Goal: Find specific page/section: Find specific page/section

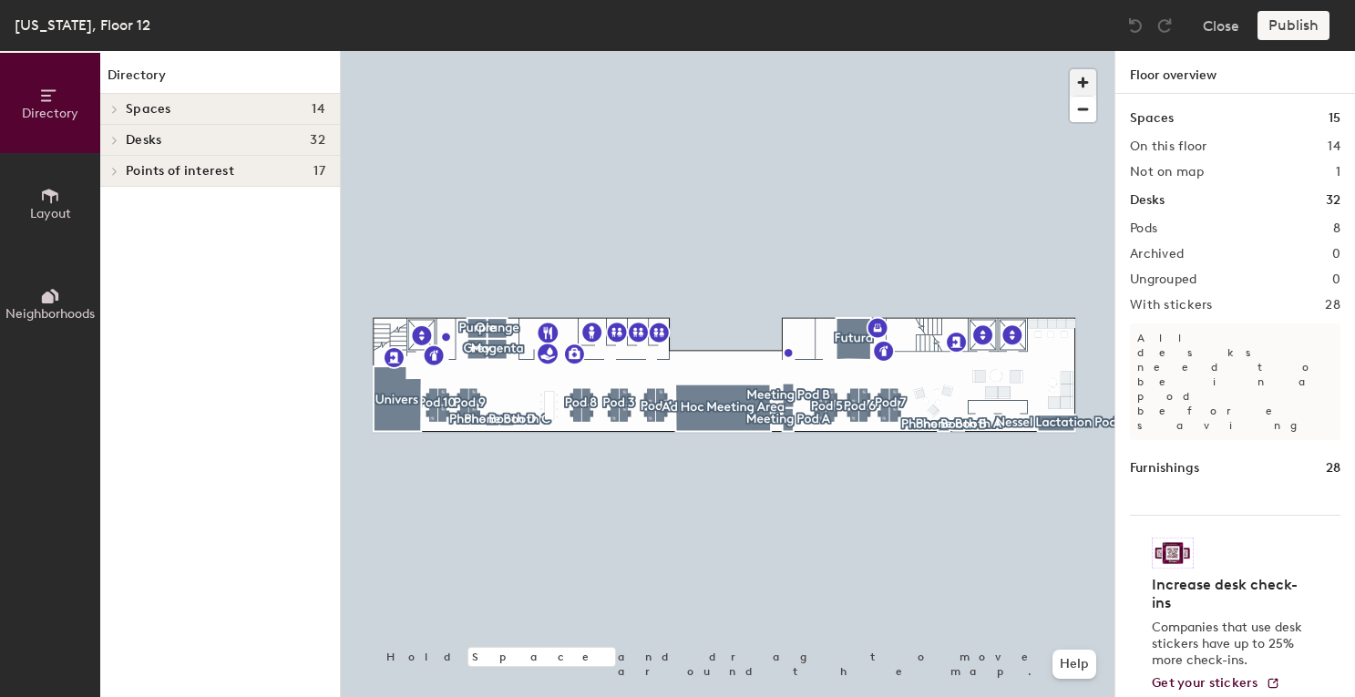
click at [1083, 87] on span "button" at bounding box center [1083, 82] width 26 height 26
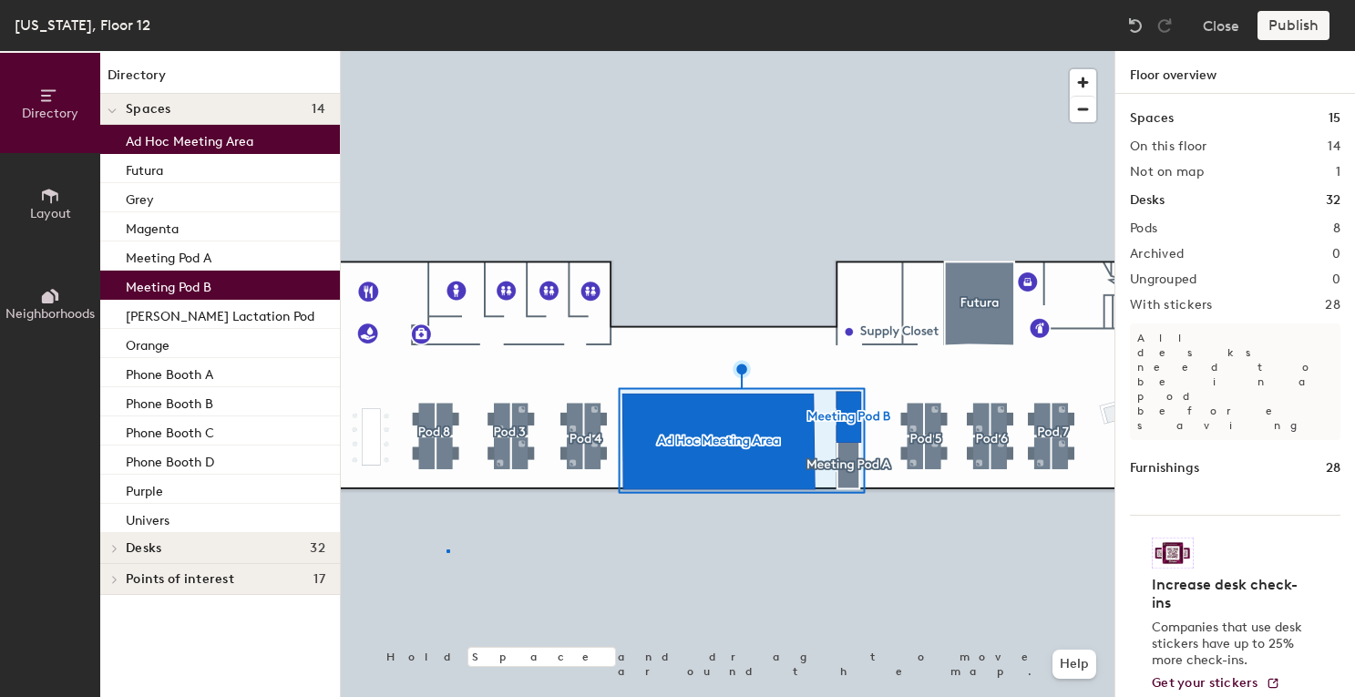
click at [447, 51] on div at bounding box center [728, 51] width 774 height 0
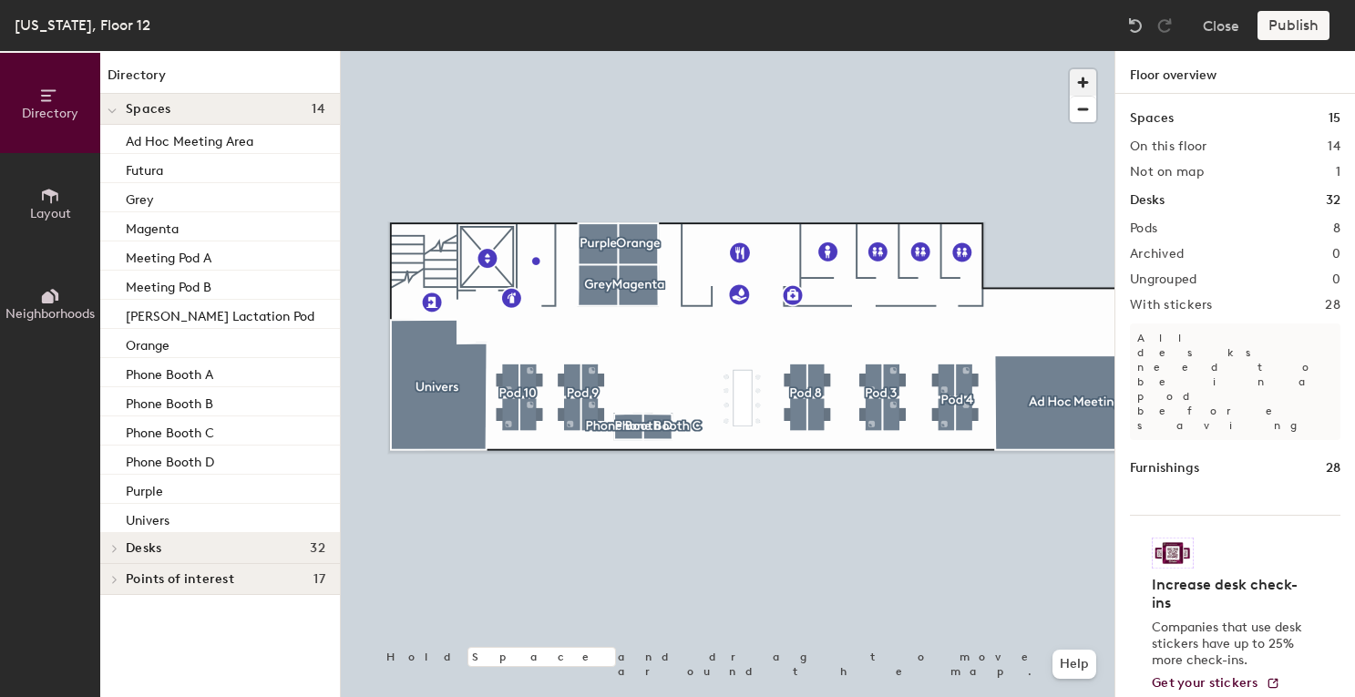
click at [1086, 93] on span "button" at bounding box center [1083, 82] width 26 height 26
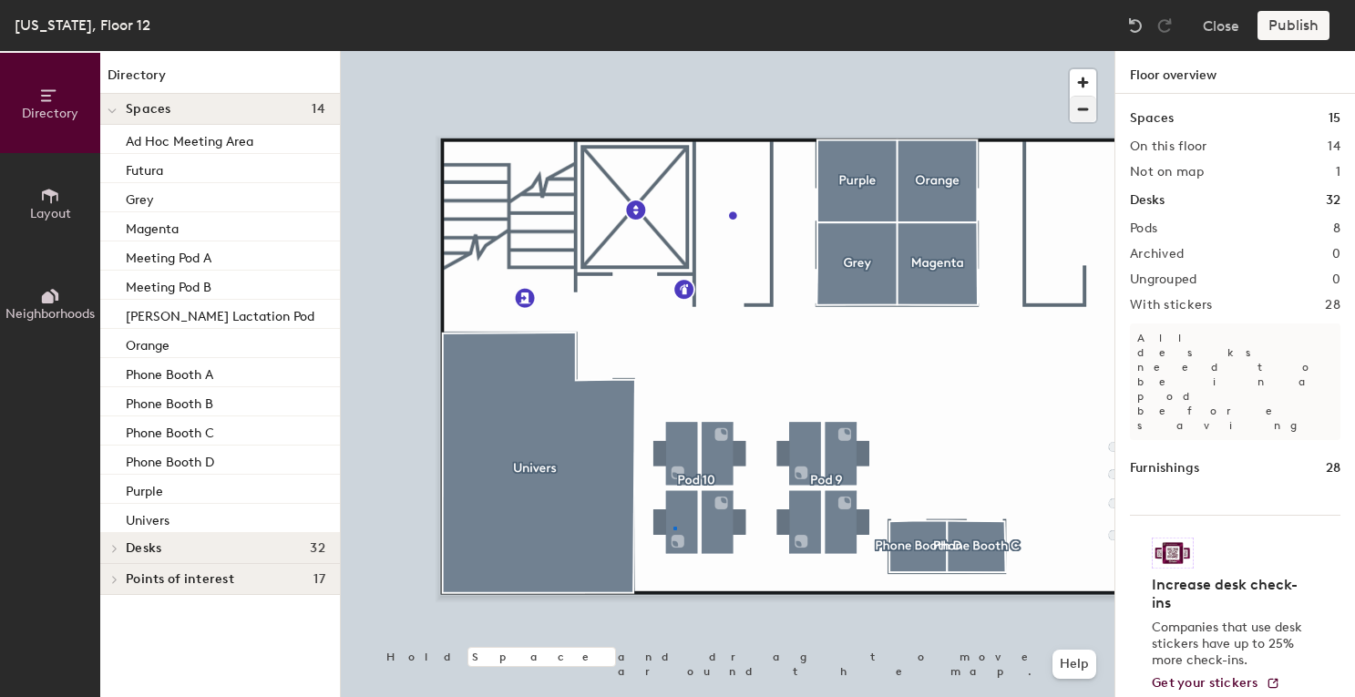
click at [673, 51] on div at bounding box center [728, 51] width 774 height 0
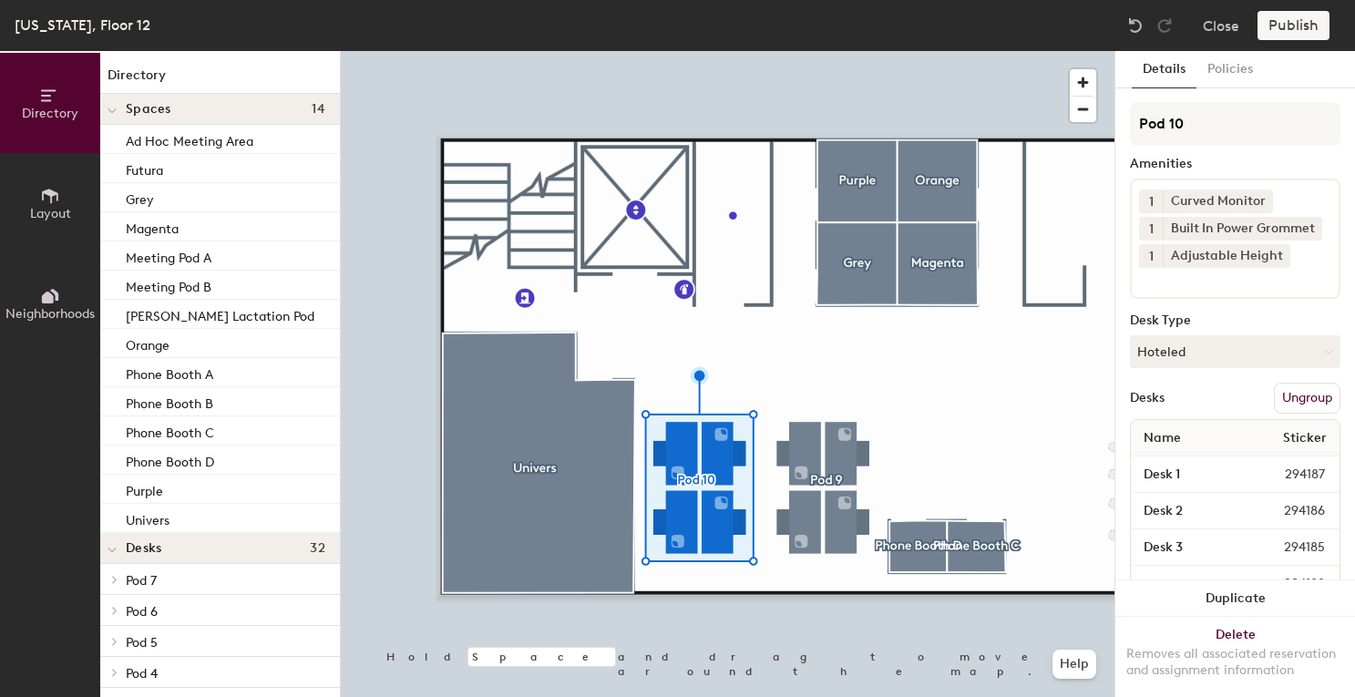
click at [73, 219] on button "Layout" at bounding box center [50, 203] width 100 height 100
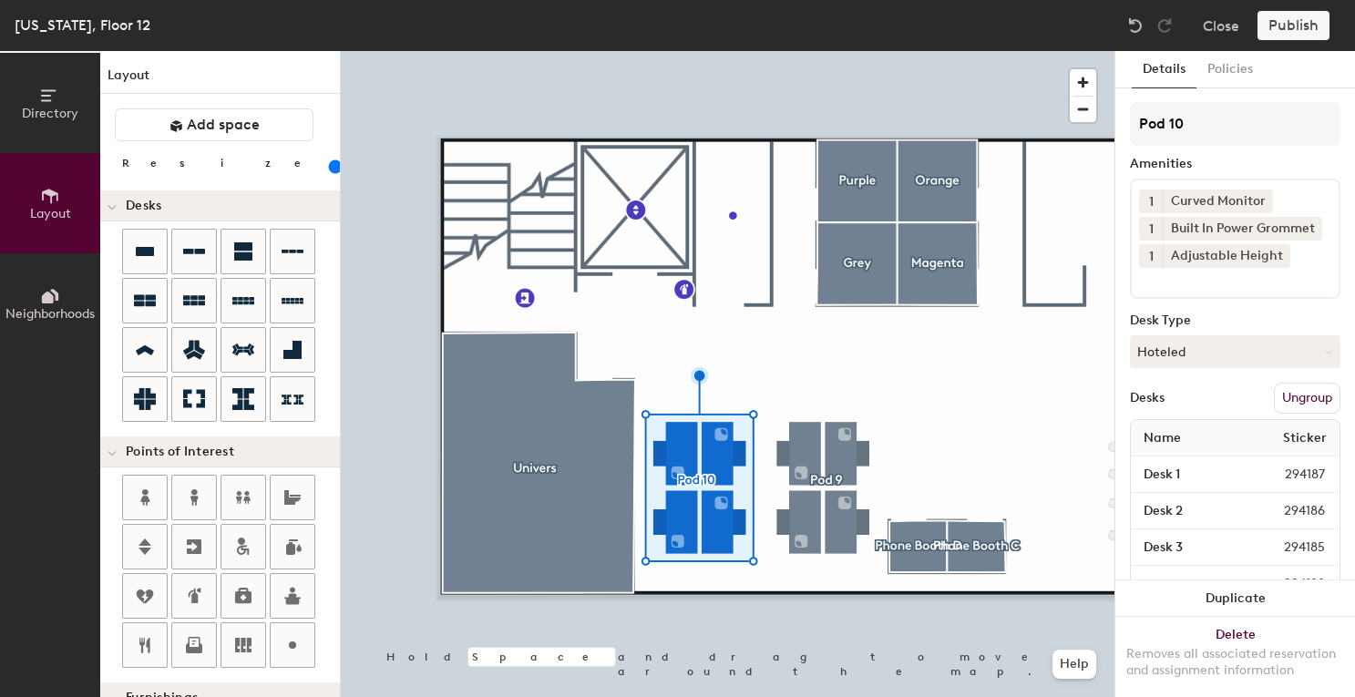
click at [58, 293] on icon at bounding box center [54, 295] width 8 height 12
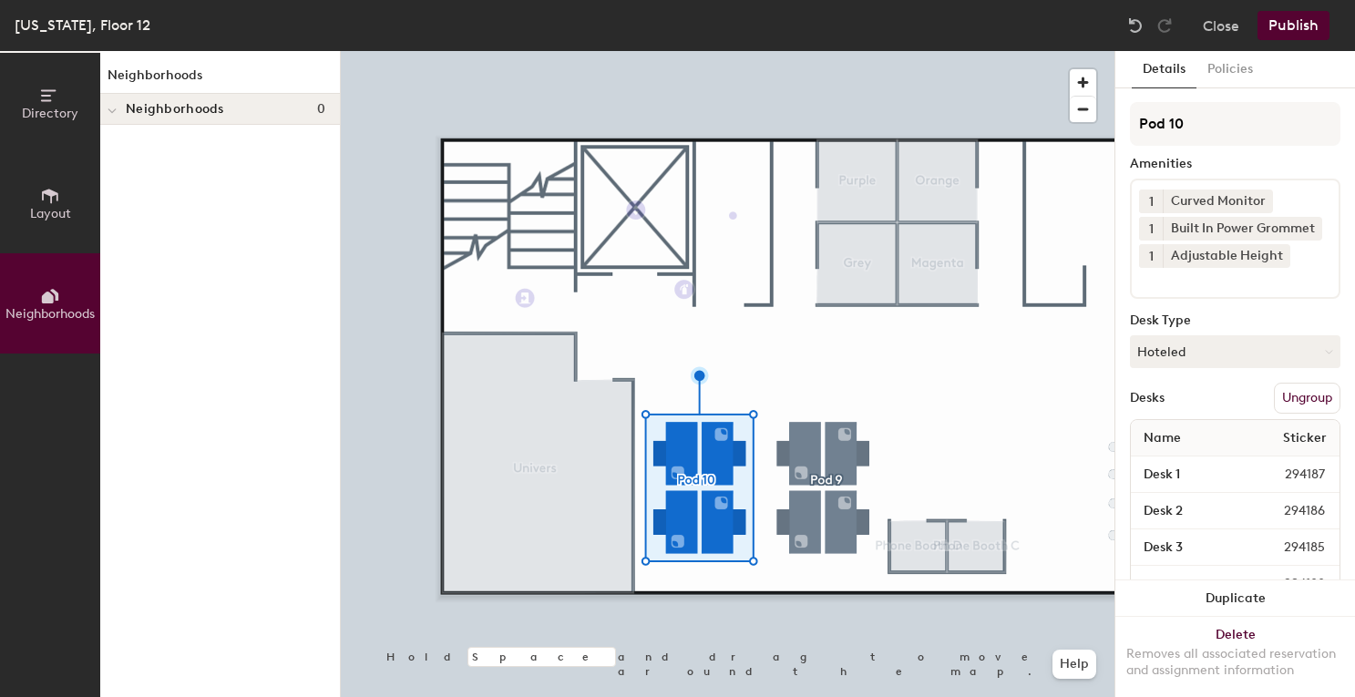
click at [46, 106] on span "Directory" at bounding box center [50, 113] width 56 height 15
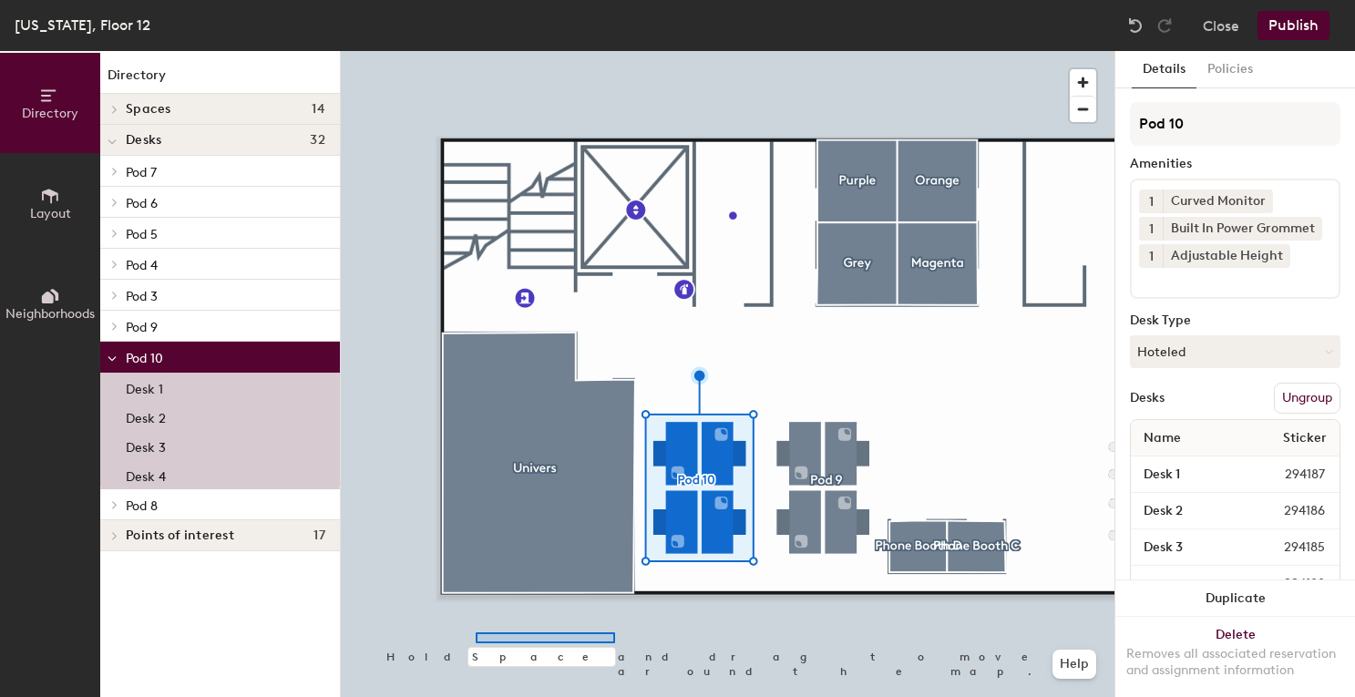
click at [476, 51] on div at bounding box center [728, 51] width 774 height 0
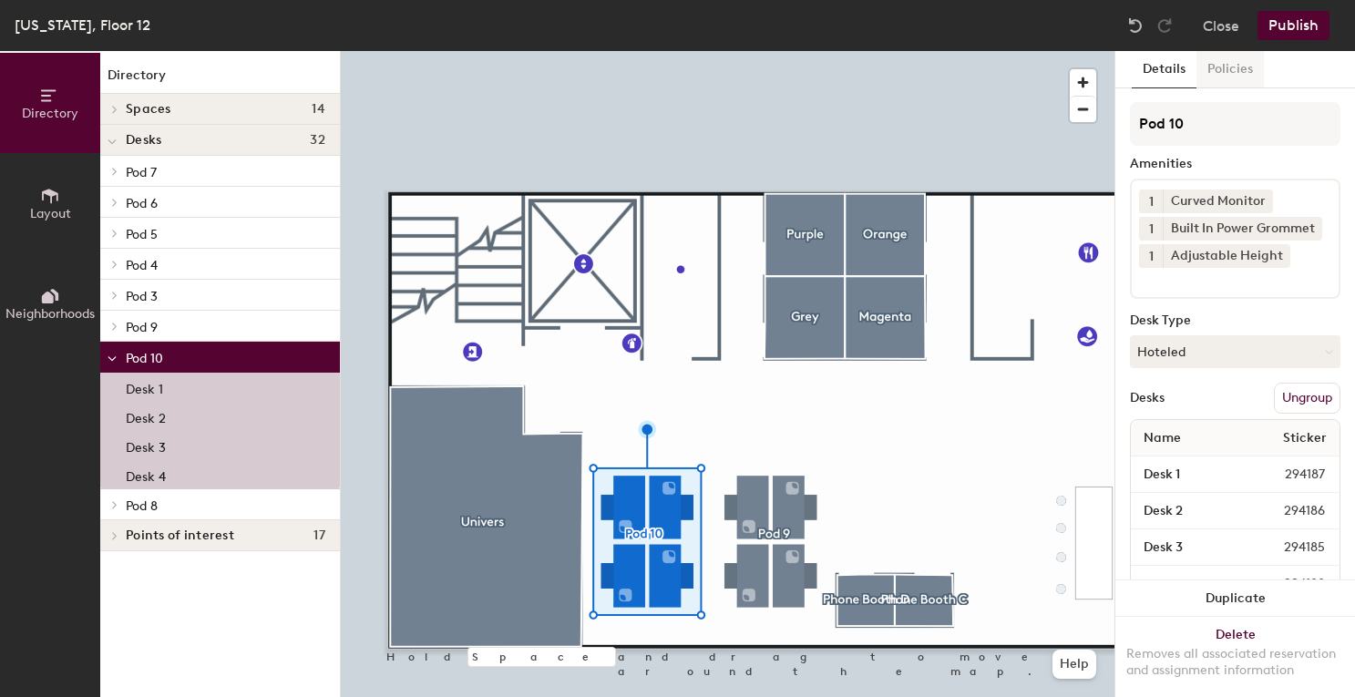
click at [1242, 72] on button "Policies" at bounding box center [1229, 69] width 67 height 37
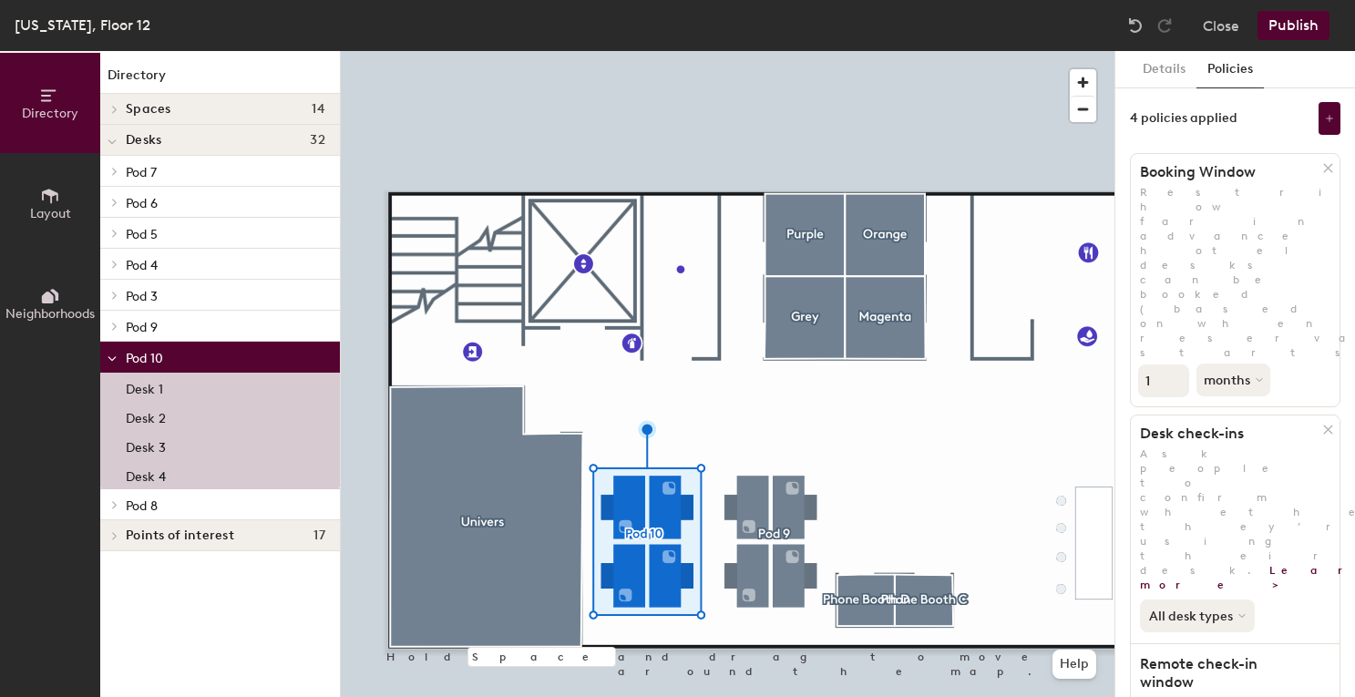
click at [1217, 600] on button "All desk types" at bounding box center [1197, 616] width 115 height 33
click at [1284, 592] on div "All desk types All desk types Hot/hotel only" at bounding box center [1235, 612] width 209 height 40
